Goal: Information Seeking & Learning: Learn about a topic

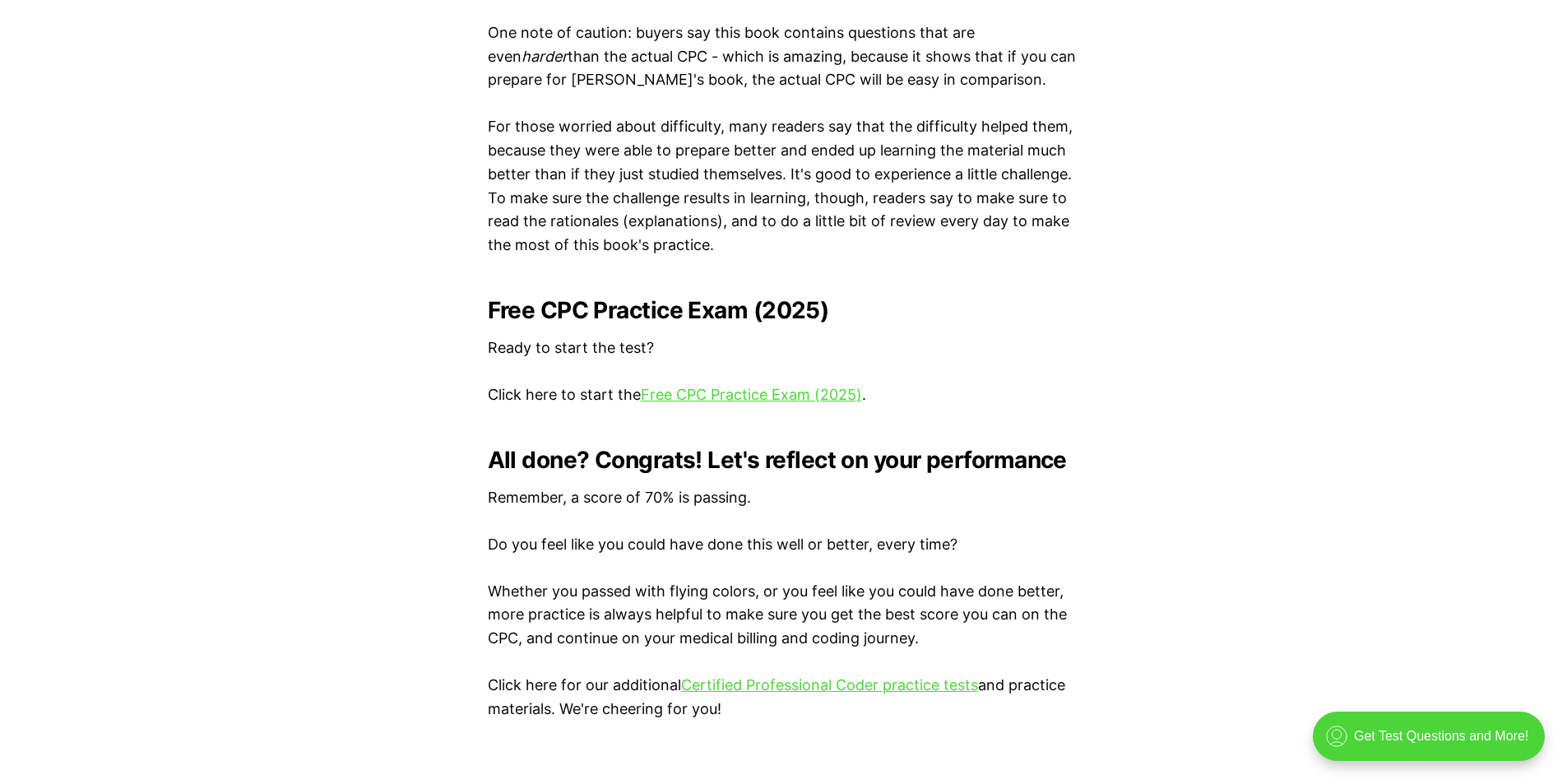
scroll to position [3207, 0]
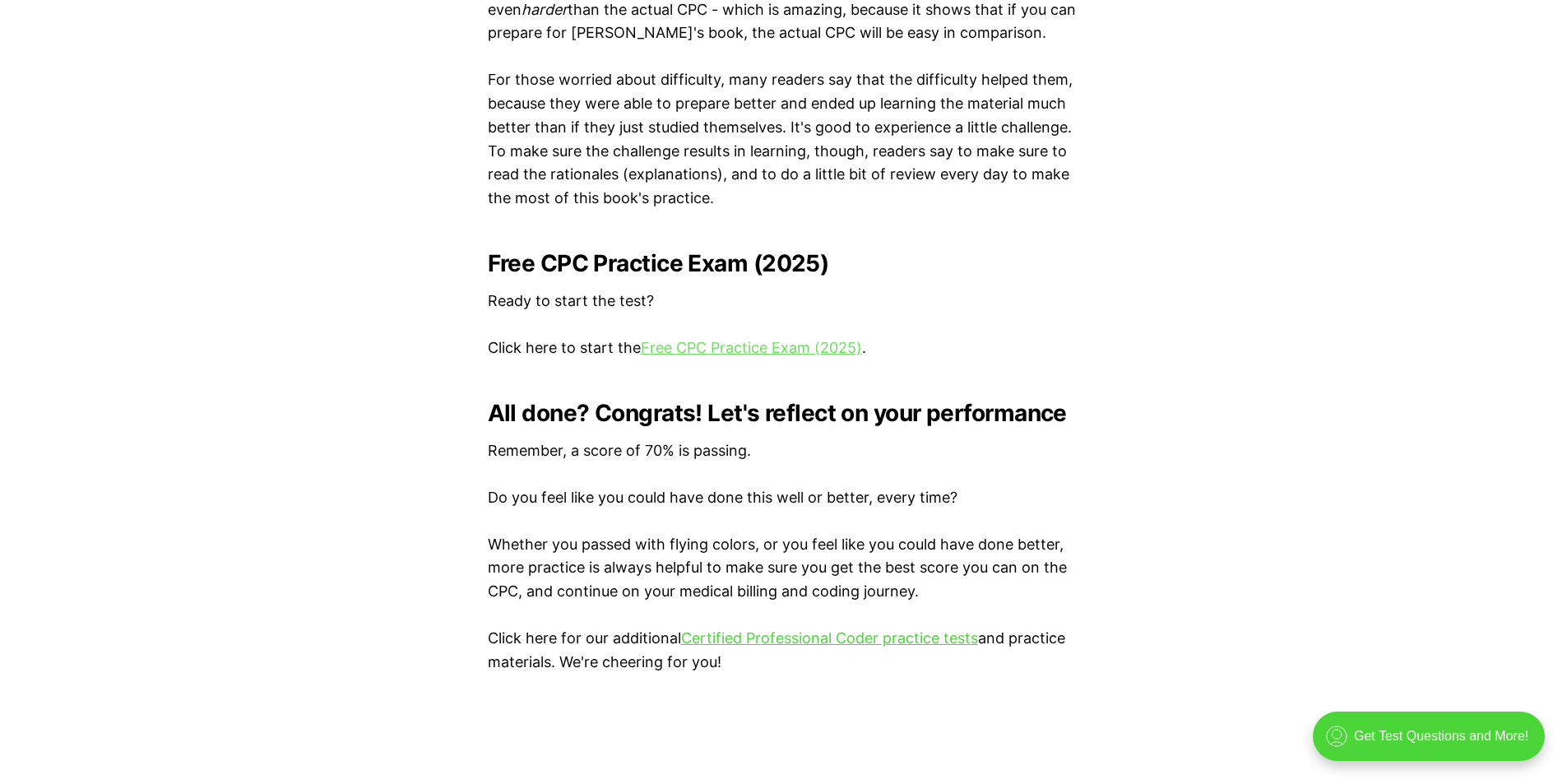
click at [723, 344] on link "Free CPC Practice Exam (2025)" at bounding box center [751, 347] width 221 height 17
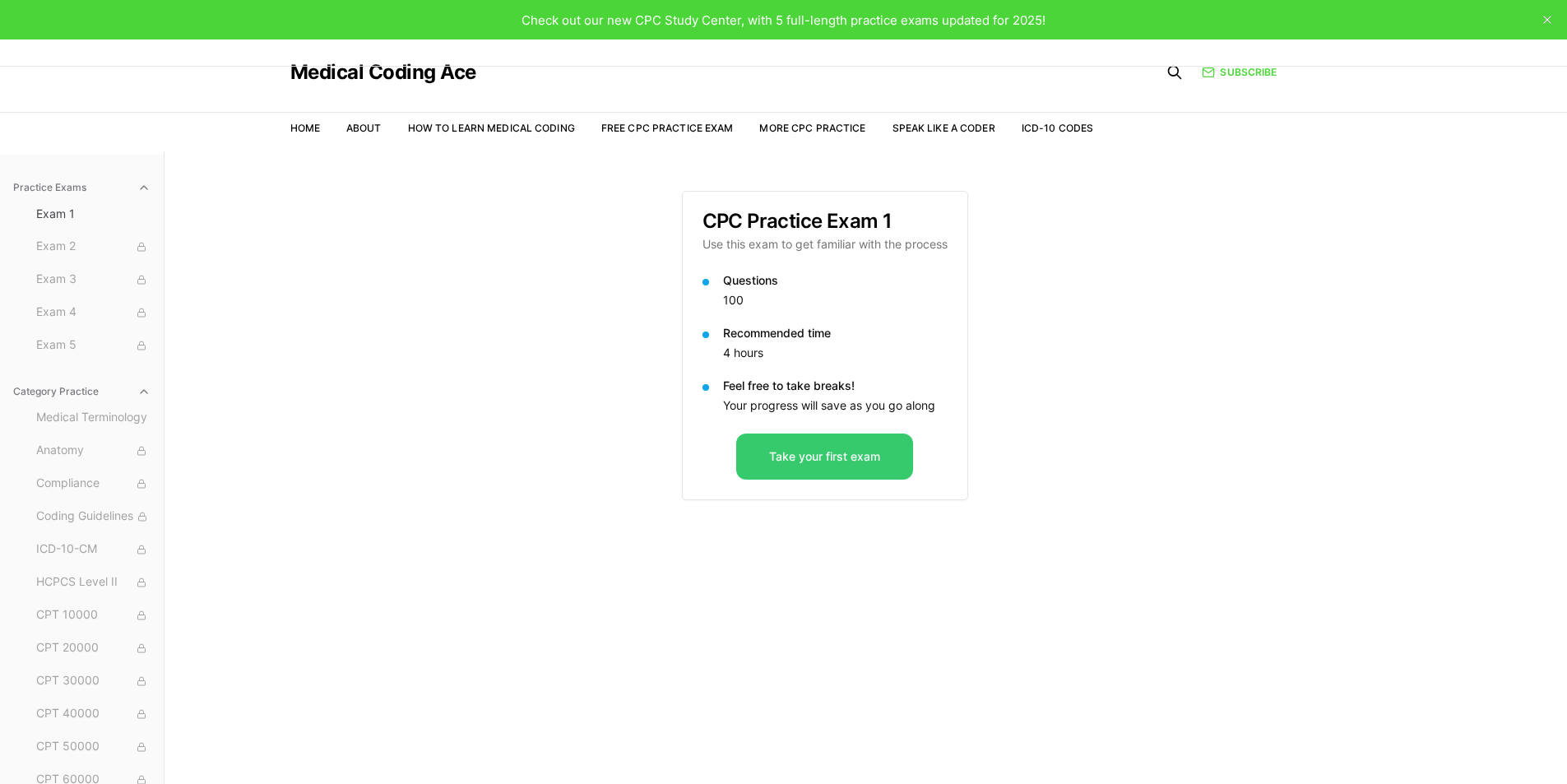
click at [838, 466] on button "Take your first exam" at bounding box center [824, 457] width 177 height 46
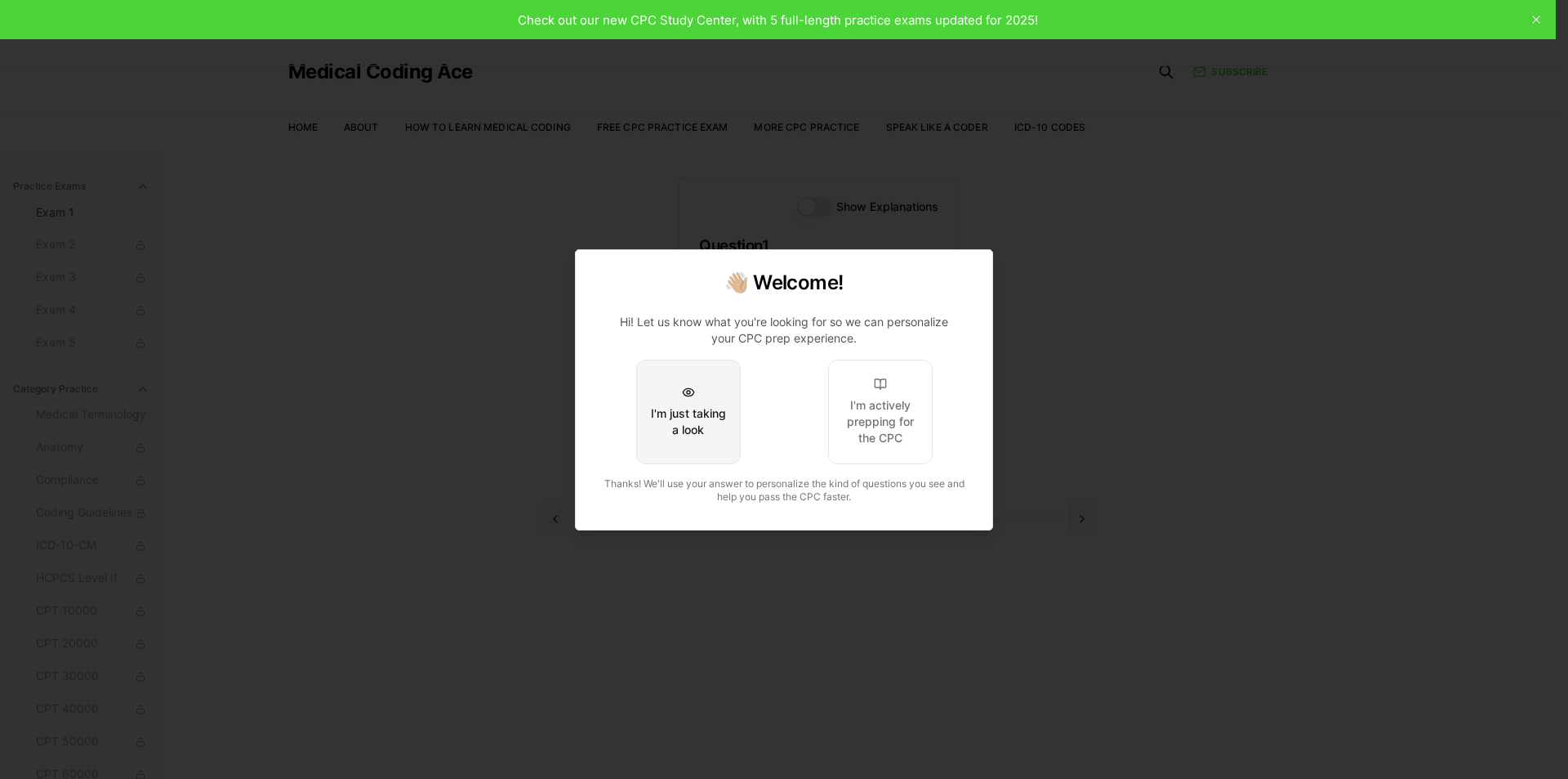
click at [698, 403] on button "I'm just taking a look" at bounding box center [688, 412] width 105 height 105
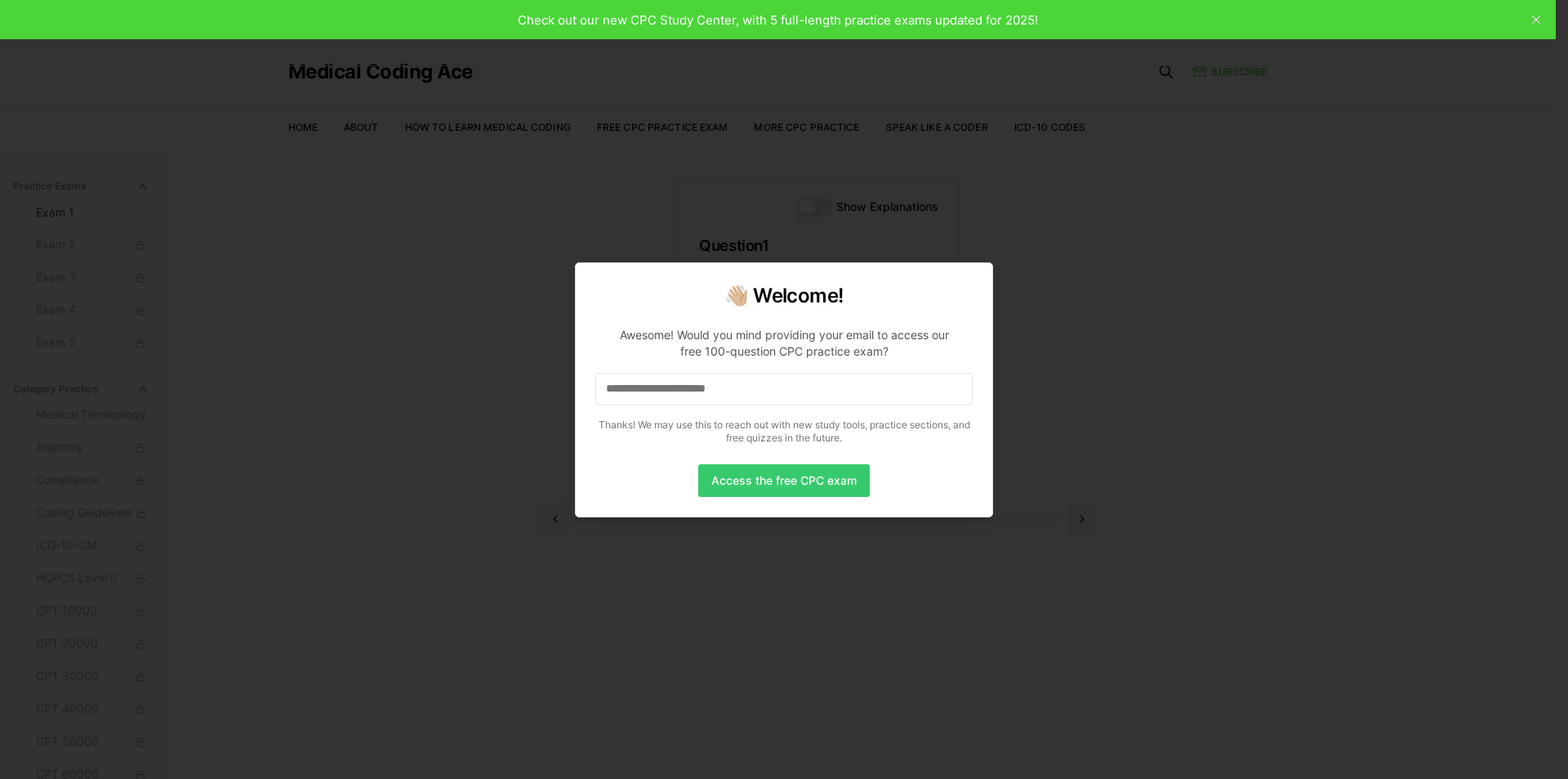
click at [779, 489] on button "Access the free CPC exam" at bounding box center [784, 481] width 171 height 33
